Goal: Task Accomplishment & Management: Complete application form

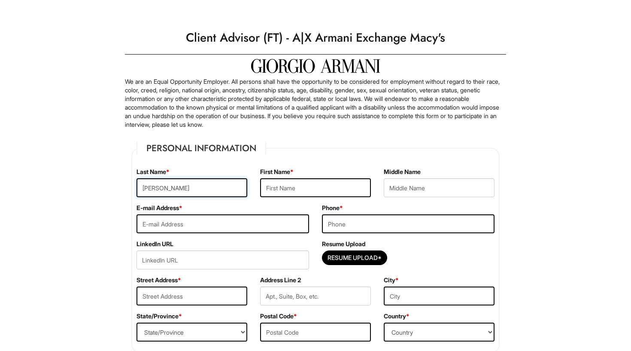
type input "[PERSON_NAME]"
type input "MIlenny"
type input "[EMAIL_ADDRESS][DOMAIN_NAME]"
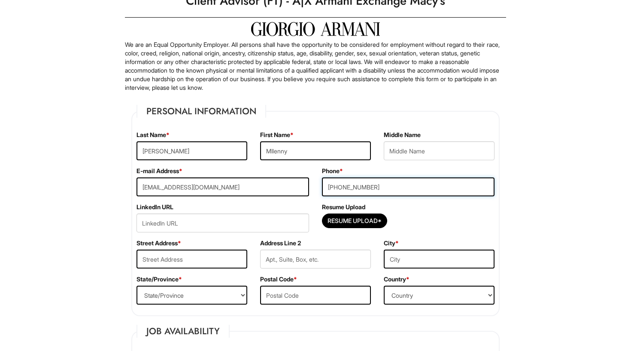
scroll to position [54, 0]
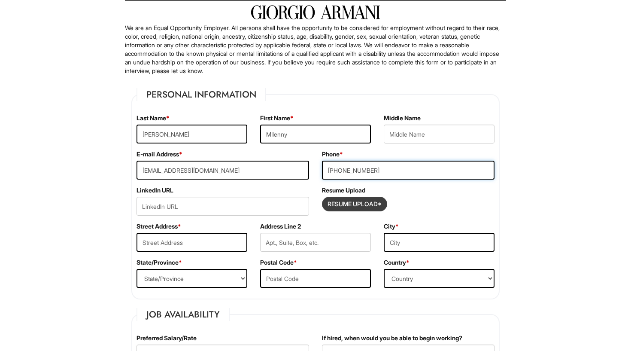
type input "[PHONE_NUMBER]"
click at [356, 204] on input "Resume Upload*" at bounding box center [354, 204] width 64 height 14
type input "C:\fakepath\2 Final Resume 2025 .docx.pdf"
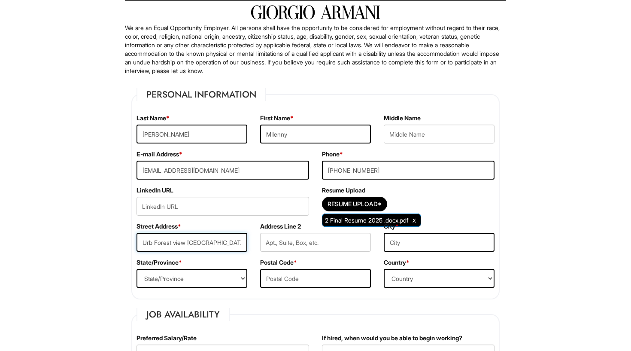
type input "Urb Forest view calle toledo"
type input "bayamon"
select select "PR"
type input "00956"
select select "Puerto Rico"
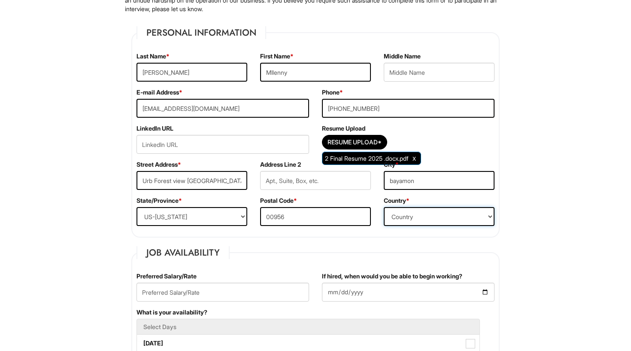
scroll to position [147, 0]
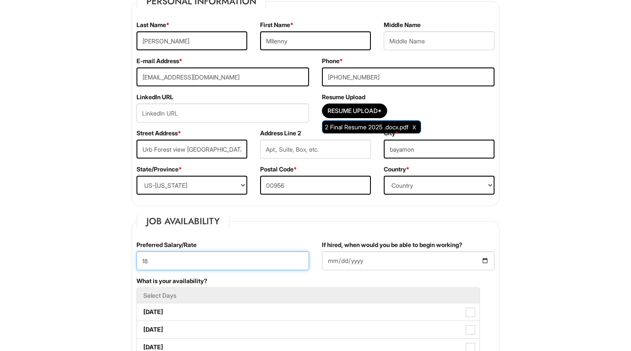
type input "1"
type input "$18"
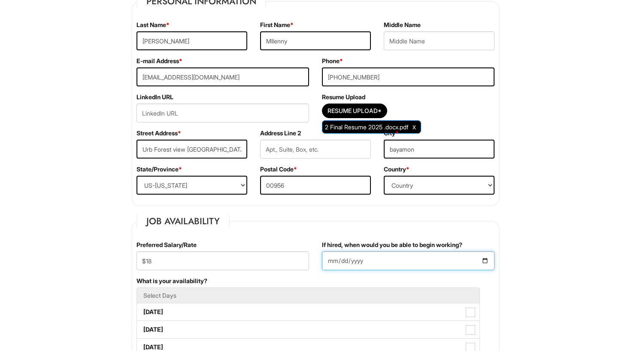
click at [331, 263] on input "If hired, when would you be able to begin working?" at bounding box center [408, 260] width 173 height 19
type input "2025-09-04"
click at [234, 290] on li "Select Days" at bounding box center [308, 295] width 343 height 16
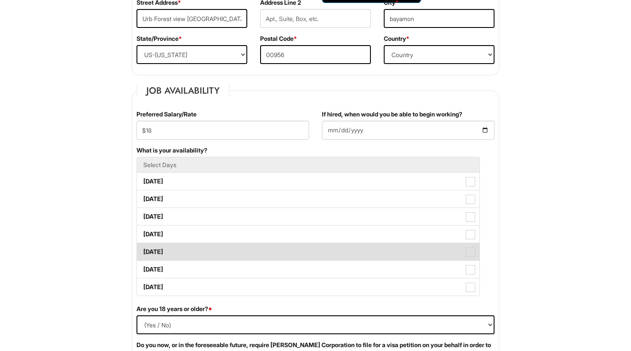
scroll to position [295, 0]
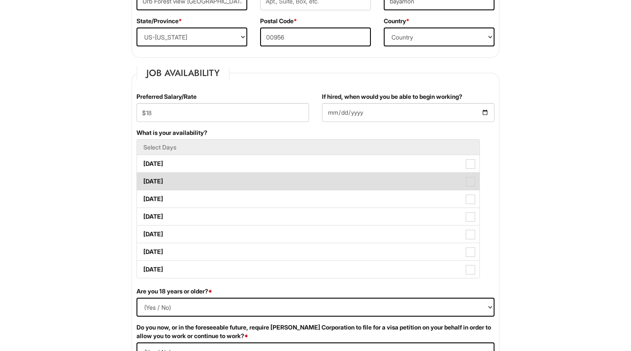
click at [469, 180] on span at bounding box center [470, 181] width 9 height 9
click at [143, 180] on Available_Tuesday "Tuesday" at bounding box center [140, 177] width 6 height 6
checkbox Available_Tuesday "true"
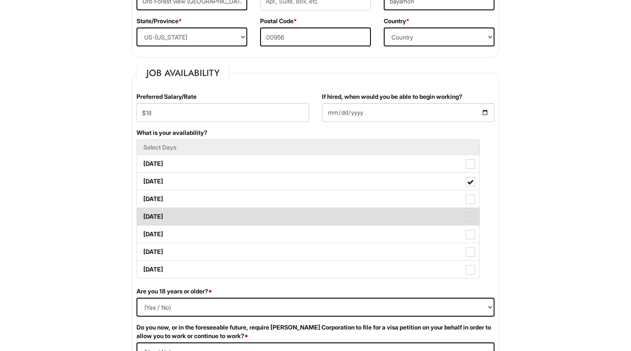
click at [474, 215] on span at bounding box center [470, 216] width 9 height 9
click at [143, 215] on Available_Thursday "Thursday" at bounding box center [140, 213] width 6 height 6
checkbox Available_Thursday "true"
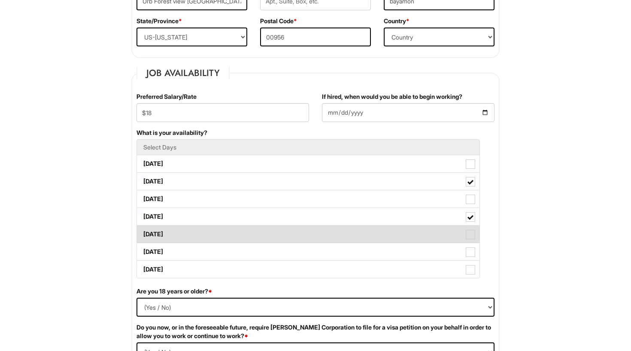
click at [475, 232] on span at bounding box center [470, 234] width 9 height 9
click at [143, 232] on Available_Friday "Friday" at bounding box center [140, 230] width 6 height 6
checkbox Available_Friday "true"
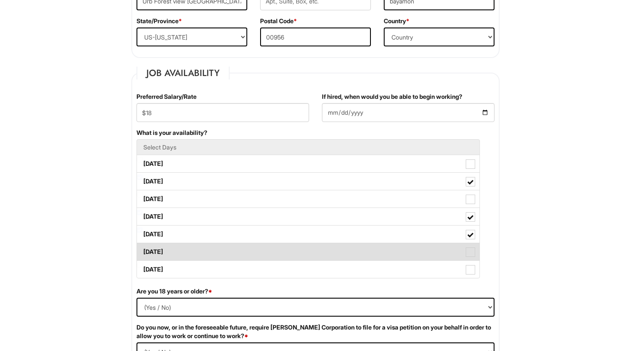
click at [473, 246] on label "Saturday" at bounding box center [308, 251] width 343 height 17
click at [143, 246] on Available_Saturday "Saturday" at bounding box center [140, 248] width 6 height 6
checkbox Available_Saturday "true"
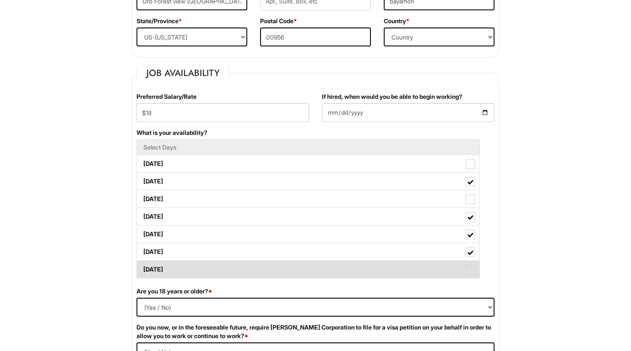
click at [472, 264] on label "Sunday" at bounding box center [308, 269] width 343 height 17
click at [143, 264] on Available_Sunday "Sunday" at bounding box center [140, 265] width 6 height 6
checkbox Available_Sunday "true"
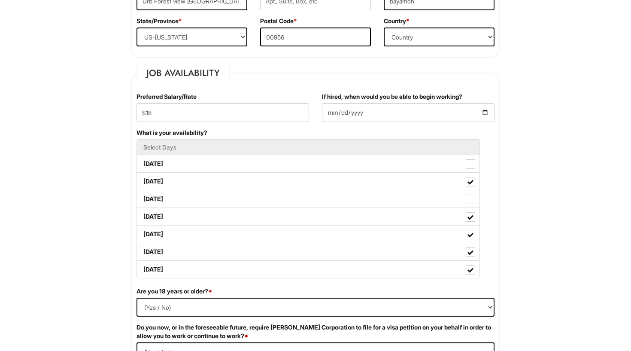
click at [380, 294] on div "Are you 18 years or older? * (Yes / No) Yes No" at bounding box center [315, 305] width 371 height 36
select select "Yes"
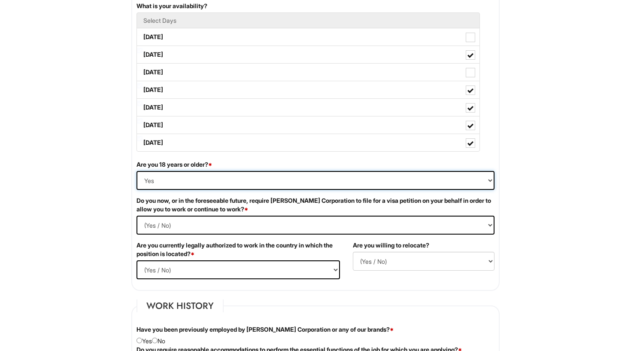
scroll to position [422, 0]
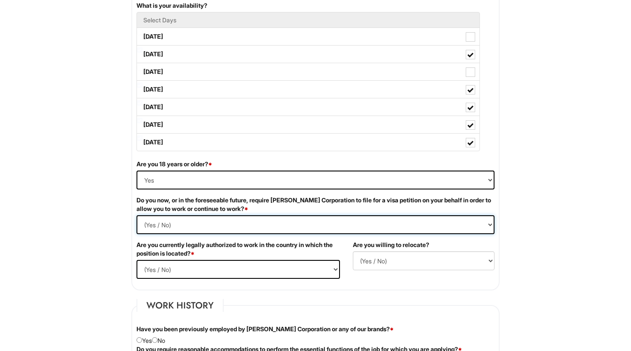
select Required "No"
select select "Yes"
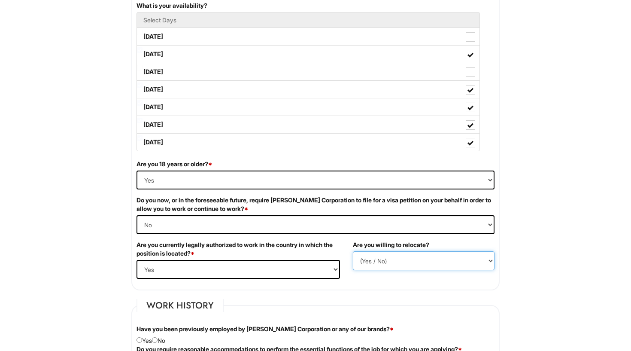
select select "Y"
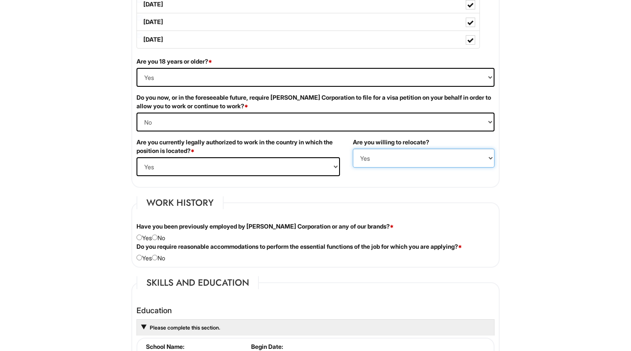
scroll to position [526, 0]
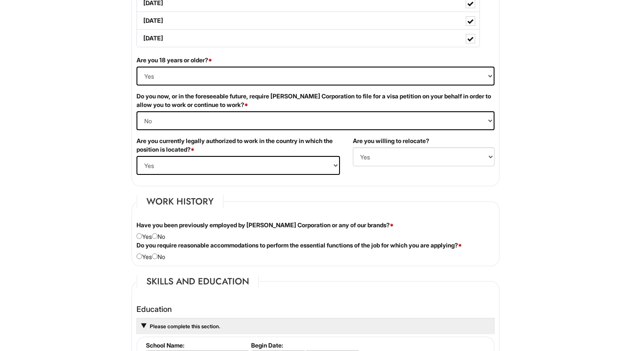
click at [158, 237] on input "radio" at bounding box center [155, 236] width 6 height 6
radio input "true"
click at [158, 256] on input "radio" at bounding box center [155, 256] width 6 height 6
radio input "true"
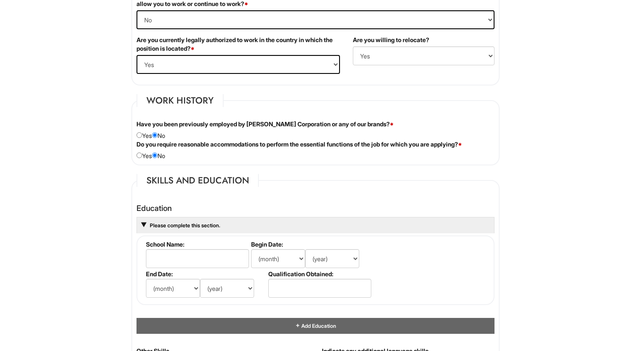
scroll to position [628, 0]
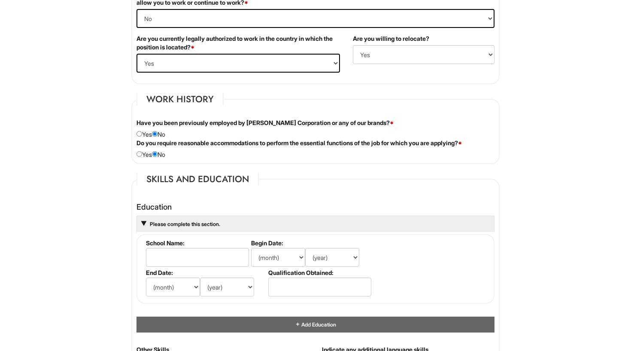
click at [143, 221] on span at bounding box center [143, 223] width 5 height 5
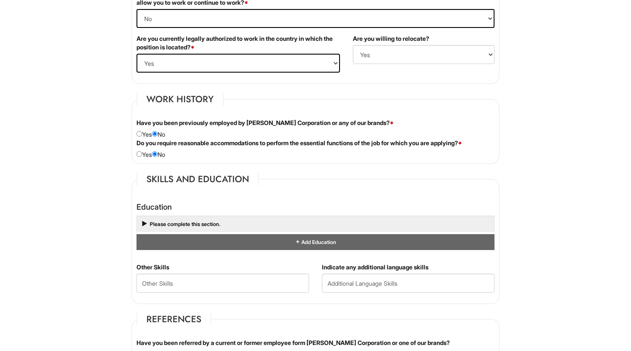
click at [143, 221] on span at bounding box center [143, 224] width 7 height 7
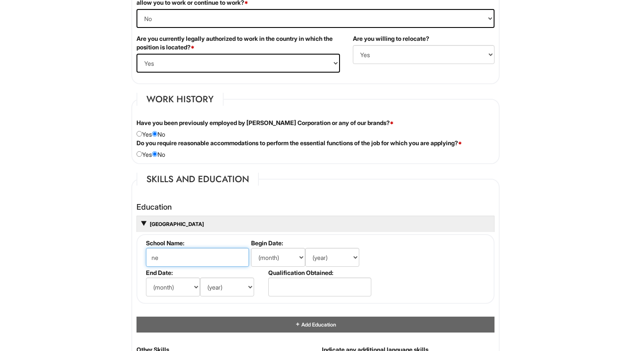
type input "n"
click at [220, 255] on input "Universidad Ana G. Mendez" at bounding box center [197, 257] width 103 height 19
type input "Universidad Ana G. Mendez"
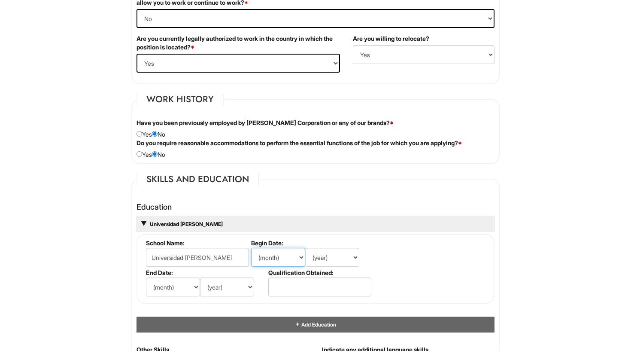
select select "8"
select select "2024"
click at [298, 282] on input "text" at bounding box center [319, 286] width 103 height 19
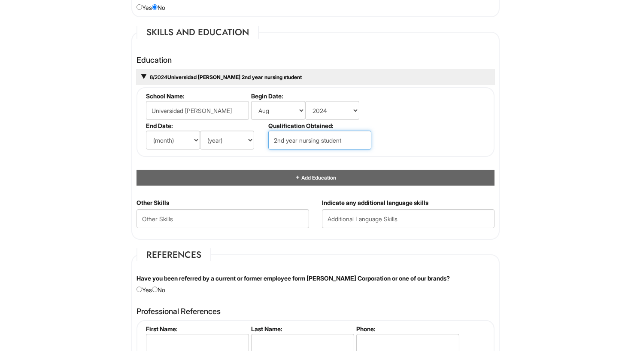
scroll to position [776, 0]
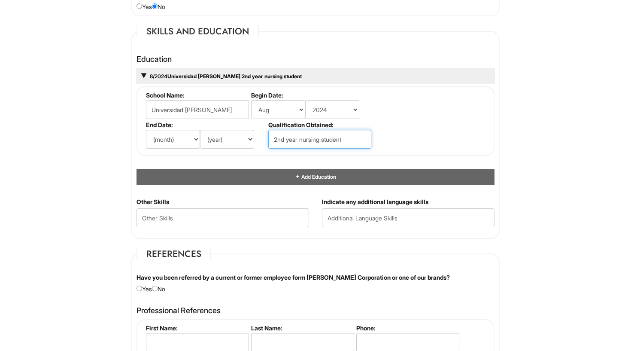
type input "2nd year nursing student"
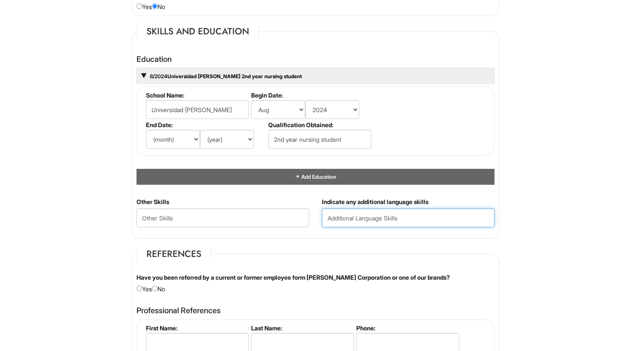
click at [352, 217] on input "text" at bounding box center [408, 217] width 173 height 19
type input "s"
click at [331, 216] on input "fluent in spanish and English" at bounding box center [408, 217] width 173 height 19
click at [357, 218] on input "Fluent in spanish and English" at bounding box center [408, 217] width 173 height 19
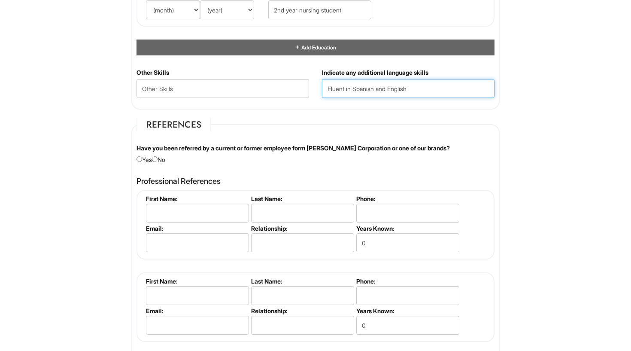
scroll to position [906, 0]
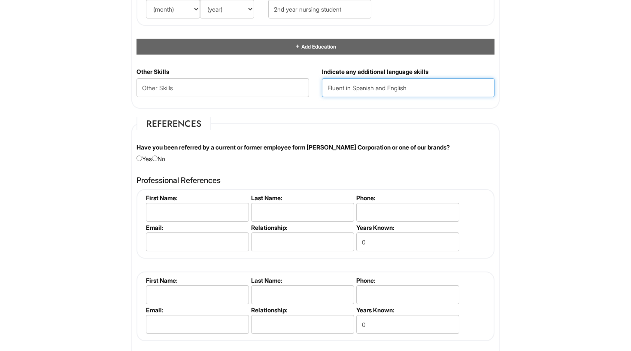
type input "Fluent in Spanish and English"
click at [158, 158] on input "radio" at bounding box center [155, 158] width 6 height 6
radio input "true"
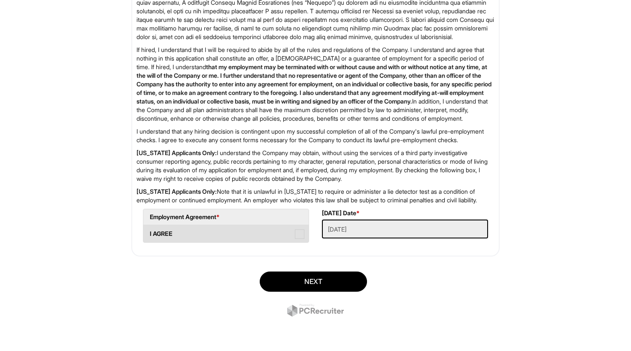
scroll to position [1357, 0]
click at [297, 235] on span at bounding box center [299, 233] width 9 height 9
click at [149, 232] on AGREE "I AGREE" at bounding box center [146, 230] width 6 height 6
checkbox AGREE "true"
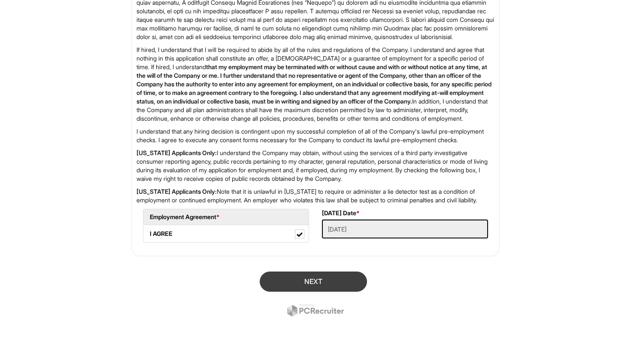
click at [343, 281] on button "Next" at bounding box center [313, 281] width 107 height 20
